Goal: Find specific page/section: Find specific page/section

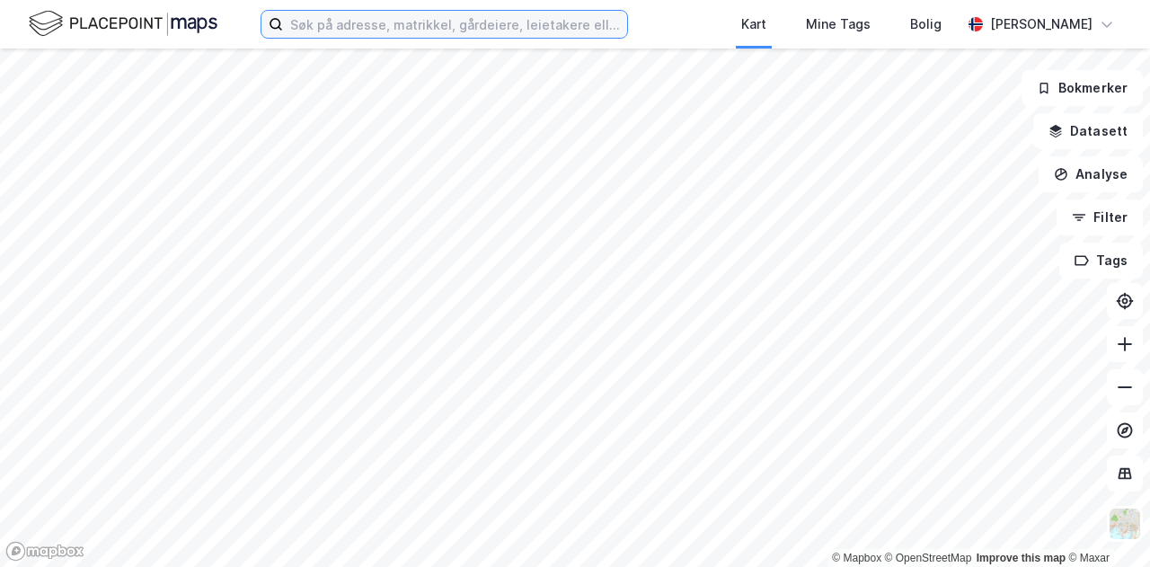
click at [480, 26] on input at bounding box center [455, 24] width 344 height 27
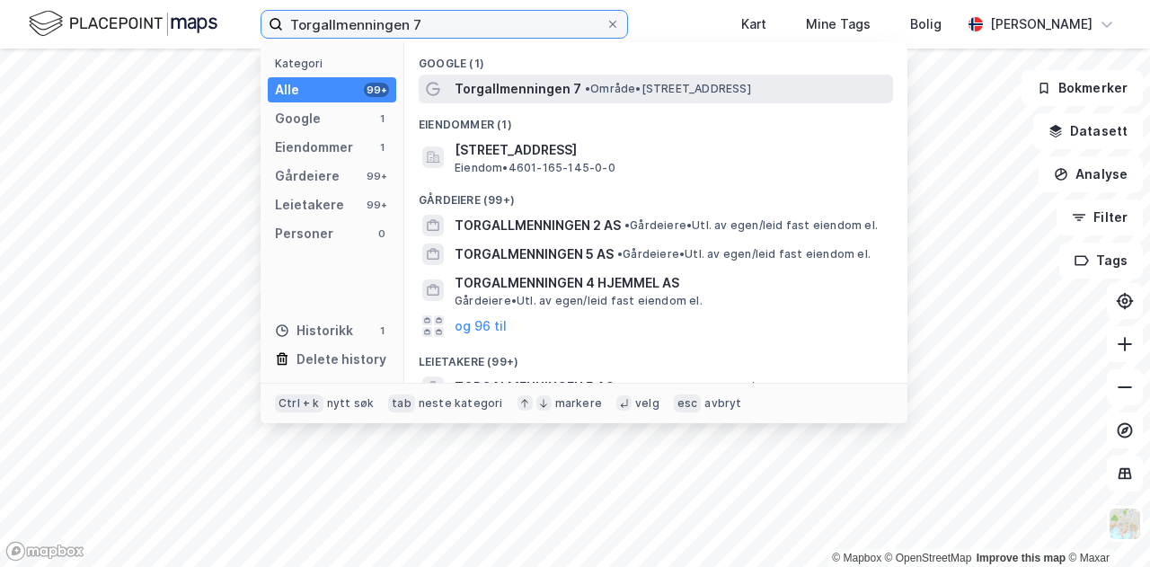
type input "Torgallmenningen 7"
click at [528, 94] on span "Torgallmenningen 7" at bounding box center [518, 89] width 127 height 22
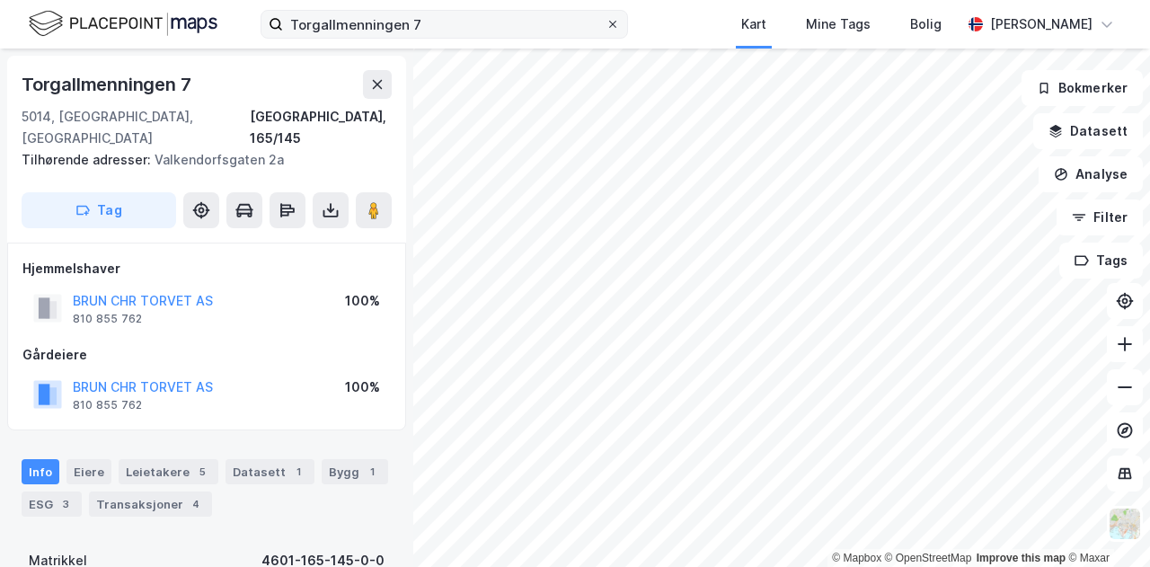
click at [618, 22] on icon at bounding box center [612, 24] width 11 height 11
click at [606, 22] on input "Torgallmenningen 7" at bounding box center [444, 24] width 323 height 27
